Goal: Task Accomplishment & Management: Complete application form

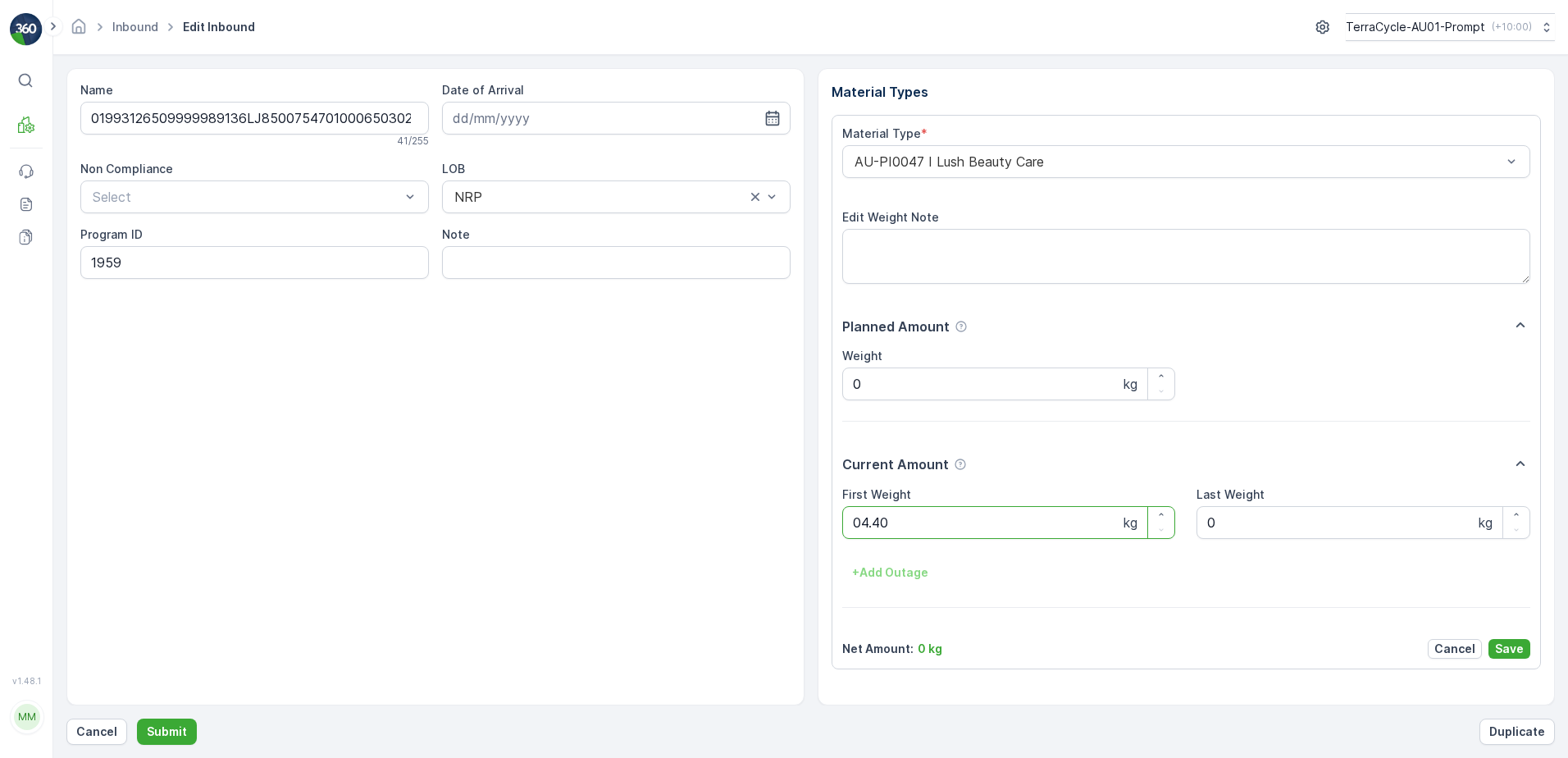
click at [137, 719] on button "Submit" at bounding box center [167, 732] width 60 height 26
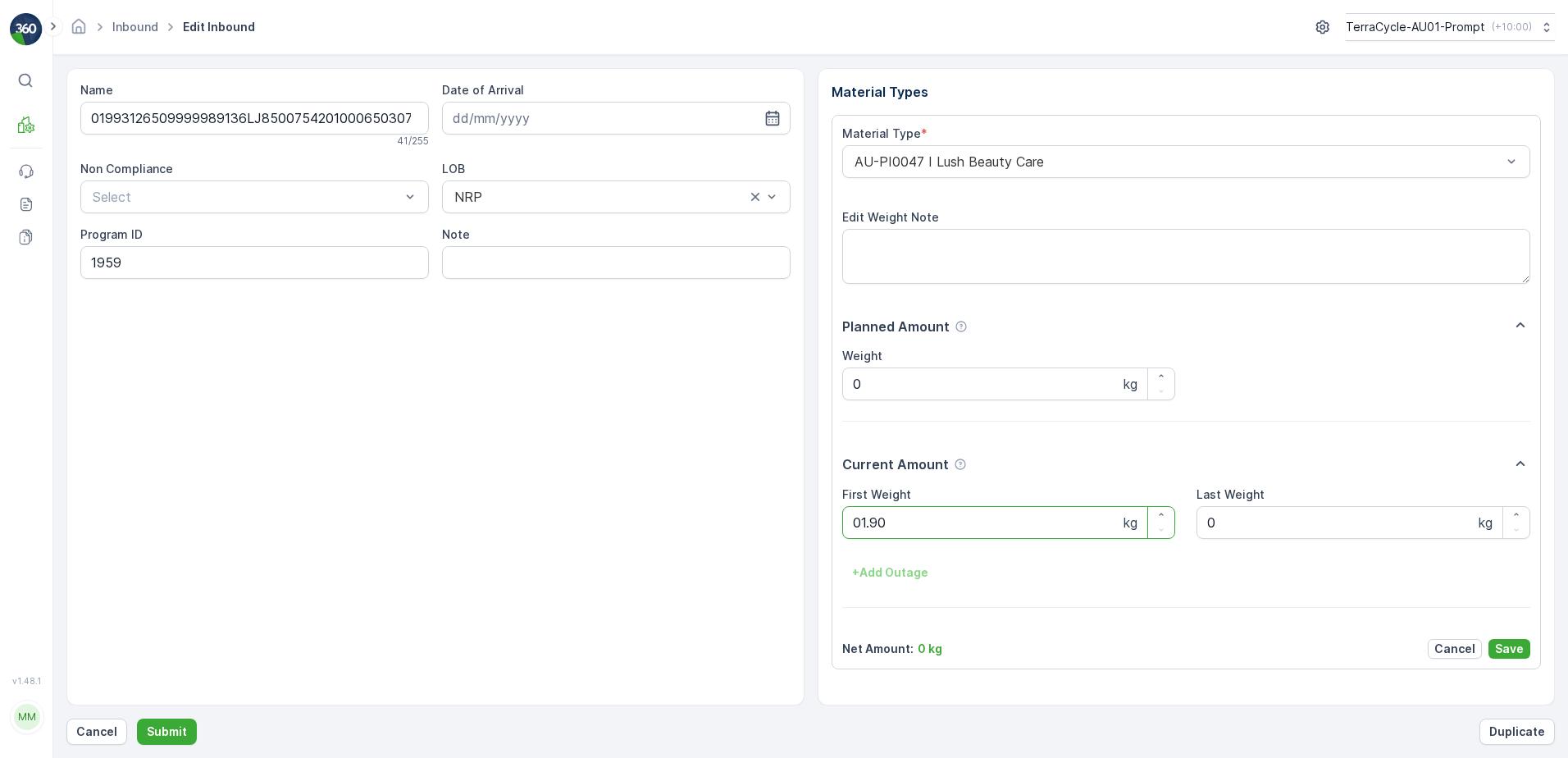
click at [137, 719] on button "Submit" at bounding box center [167, 732] width 60 height 26
